Goal: Book appointment/travel/reservation

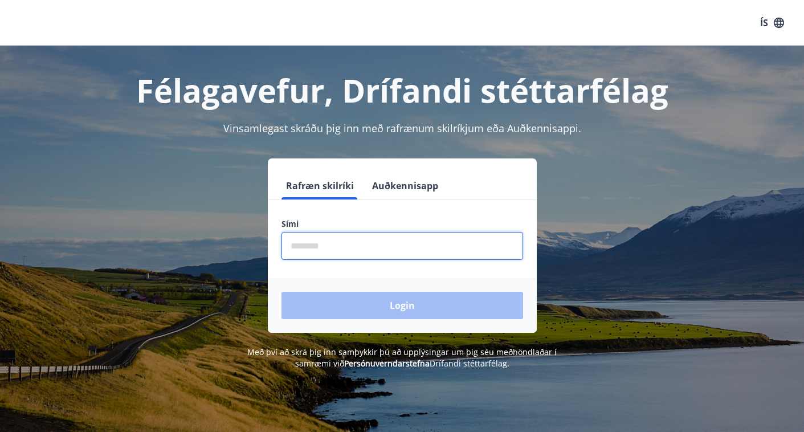
click at [431, 253] on input "phone" at bounding box center [402, 246] width 242 height 28
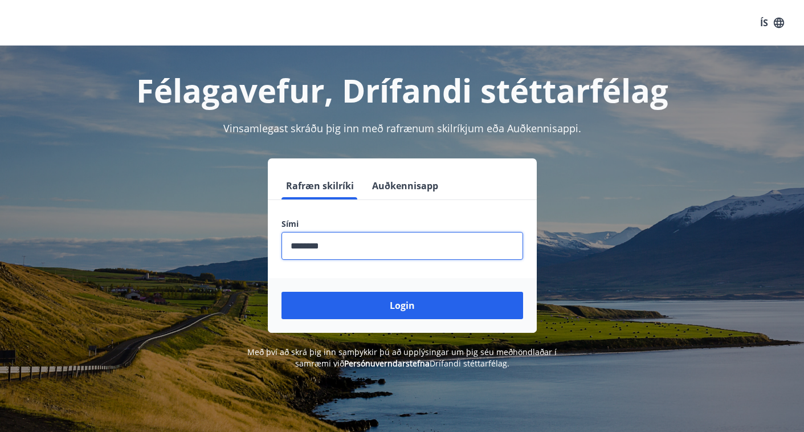
type input "********"
click at [281, 292] on button "Login" at bounding box center [402, 305] width 242 height 27
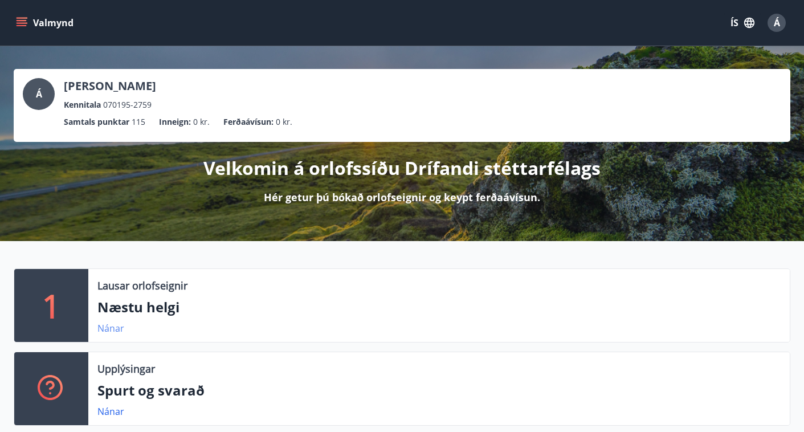
click at [111, 325] on link "Nánar" at bounding box center [110, 328] width 27 height 13
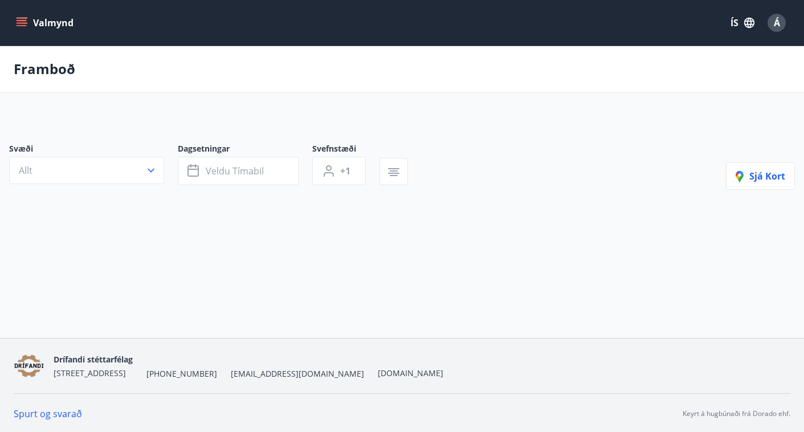
type input "*"
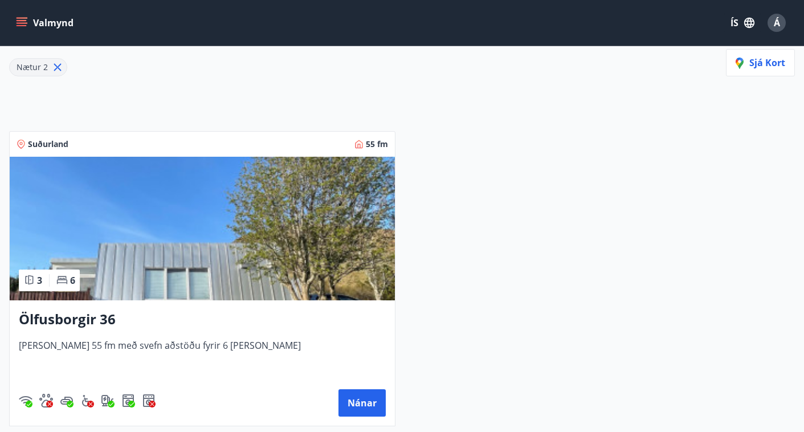
scroll to position [293, 0]
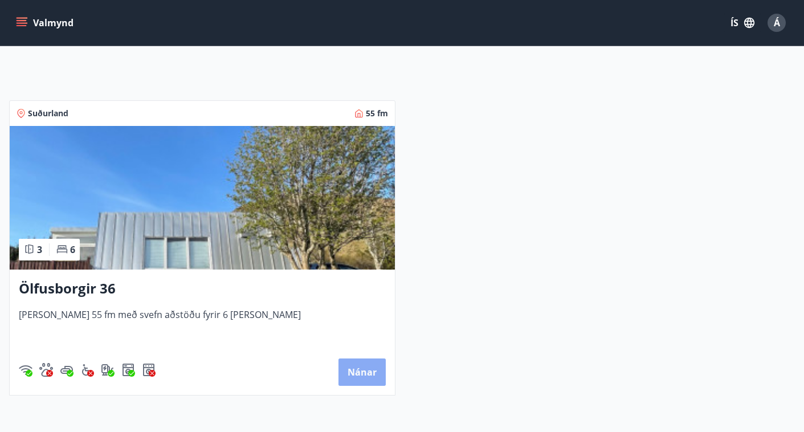
click at [369, 374] on button "Nánar" at bounding box center [361, 371] width 47 height 27
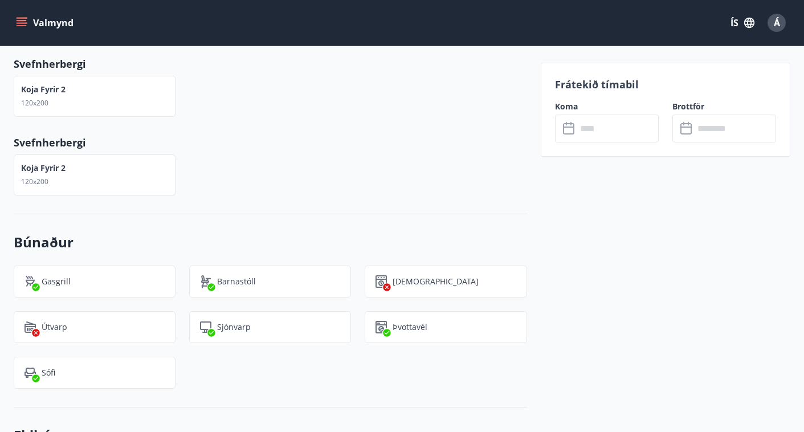
scroll to position [741, 0]
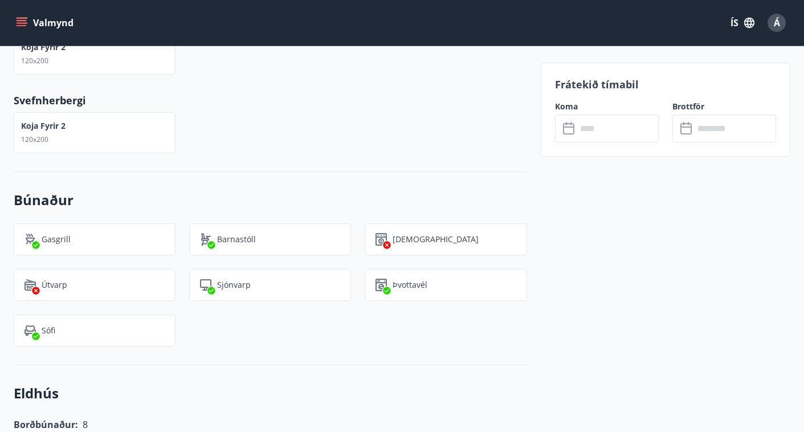
click at [14, 16] on button "Valmynd" at bounding box center [46, 23] width 64 height 21
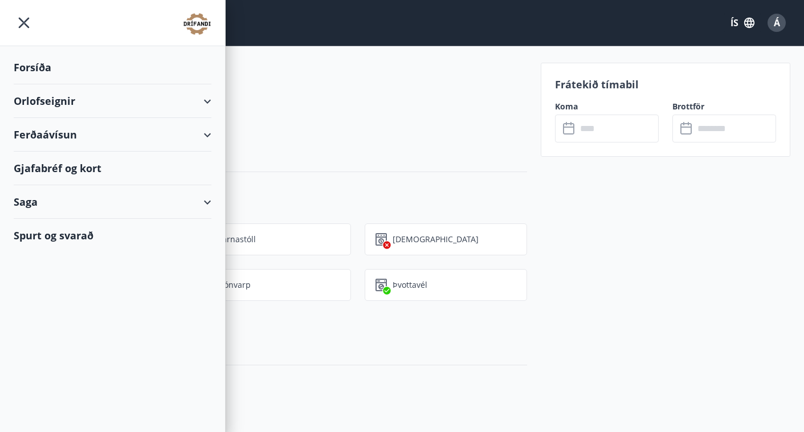
click at [68, 101] on div "Orlofseignir" at bounding box center [113, 101] width 198 height 34
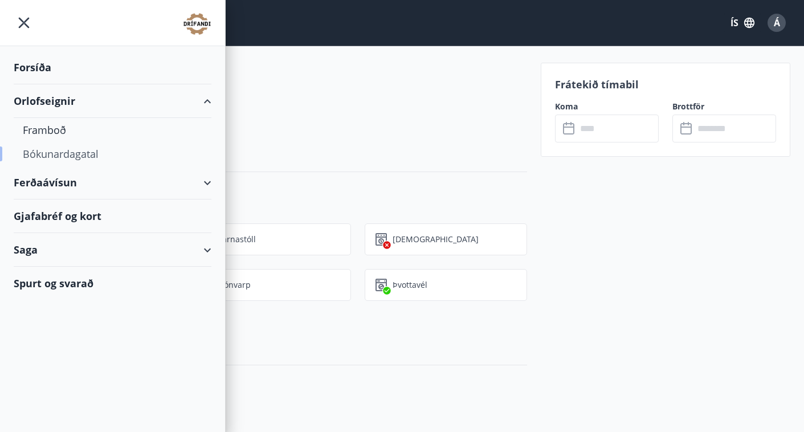
click at [57, 152] on div "Bókunardagatal" at bounding box center [112, 154] width 179 height 24
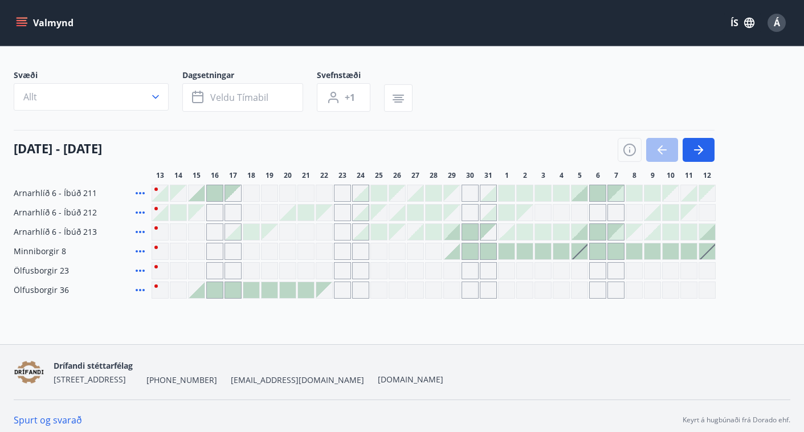
scroll to position [62, 0]
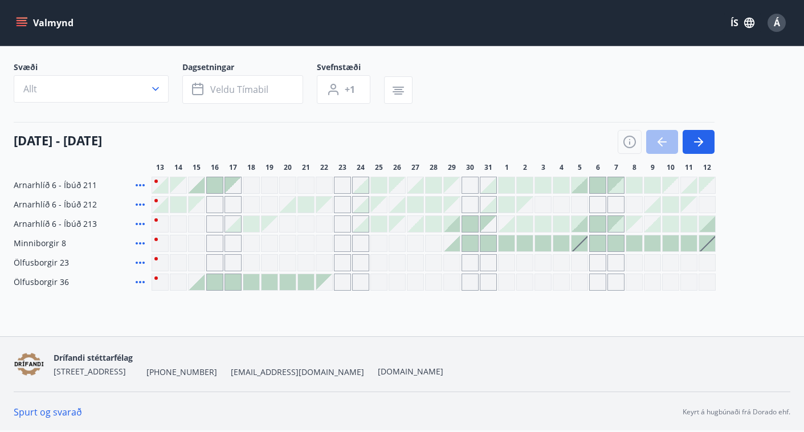
click at [200, 181] on div at bounding box center [197, 185] width 16 height 16
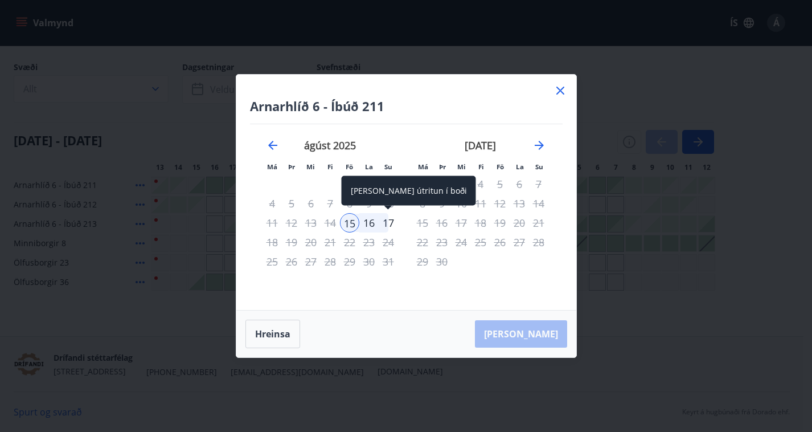
click at [391, 222] on div "17" at bounding box center [388, 222] width 19 height 19
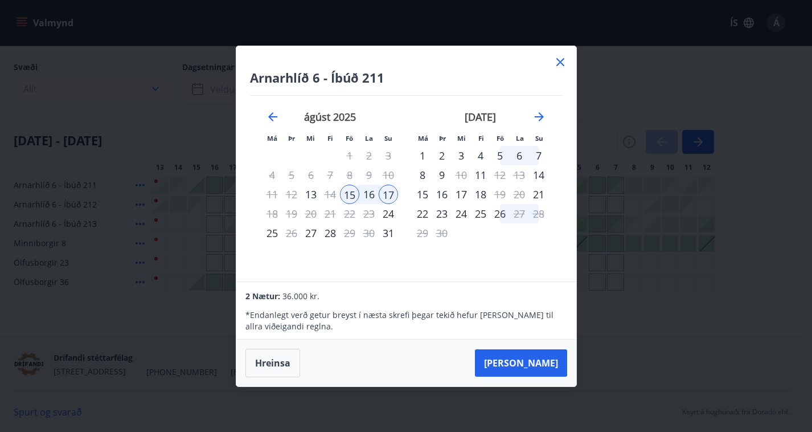
drag, startPoint x: 558, startPoint y: 60, endPoint x: 367, endPoint y: 182, distance: 226.0
click at [558, 60] on icon at bounding box center [561, 62] width 8 height 8
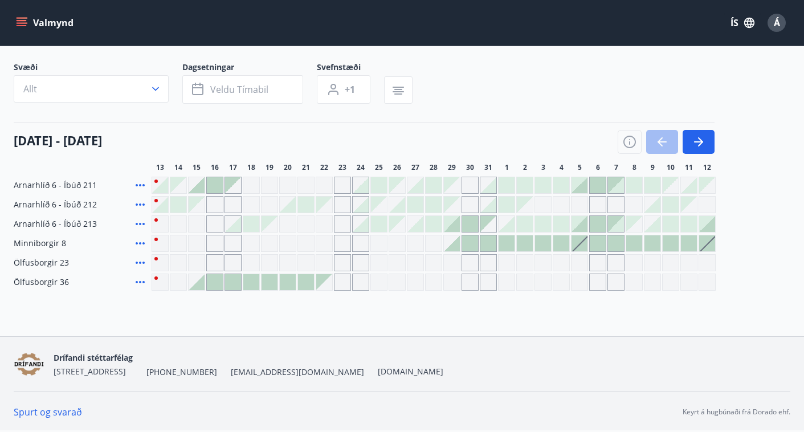
click at [585, 237] on div at bounding box center [579, 243] width 16 height 16
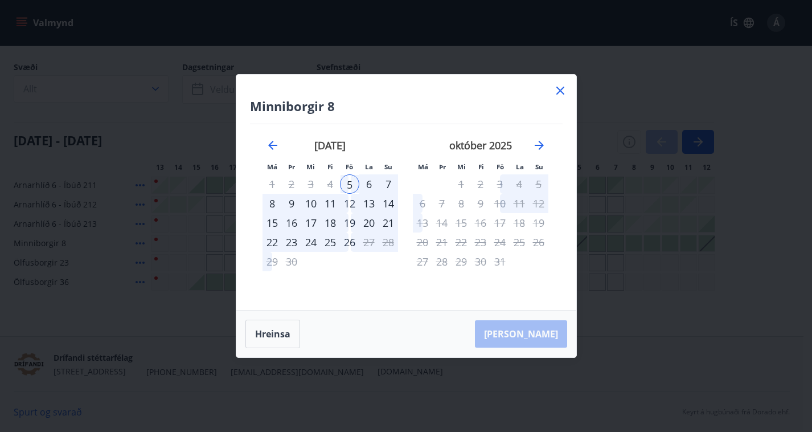
click at [349, 200] on div "12" at bounding box center [349, 203] width 19 height 19
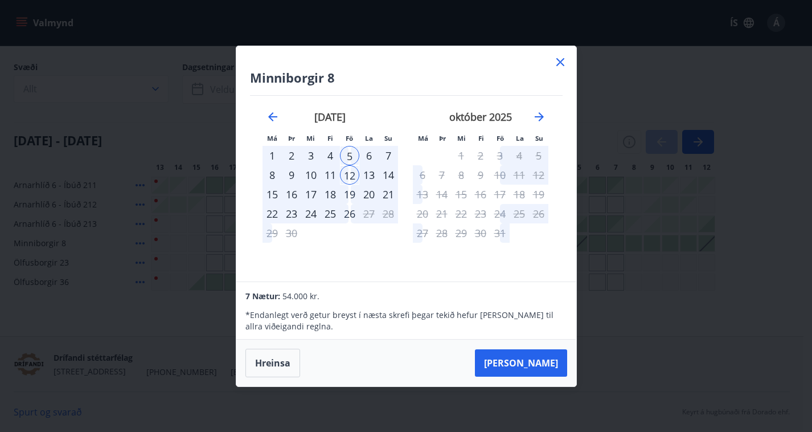
click at [563, 62] on icon at bounding box center [561, 62] width 14 height 14
